Goal: Unclear: Browse casually

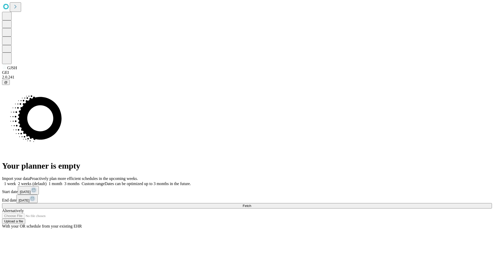
click at [251, 204] on span "Fetch" at bounding box center [247, 206] width 8 height 4
